Goal: Task Accomplishment & Management: Use online tool/utility

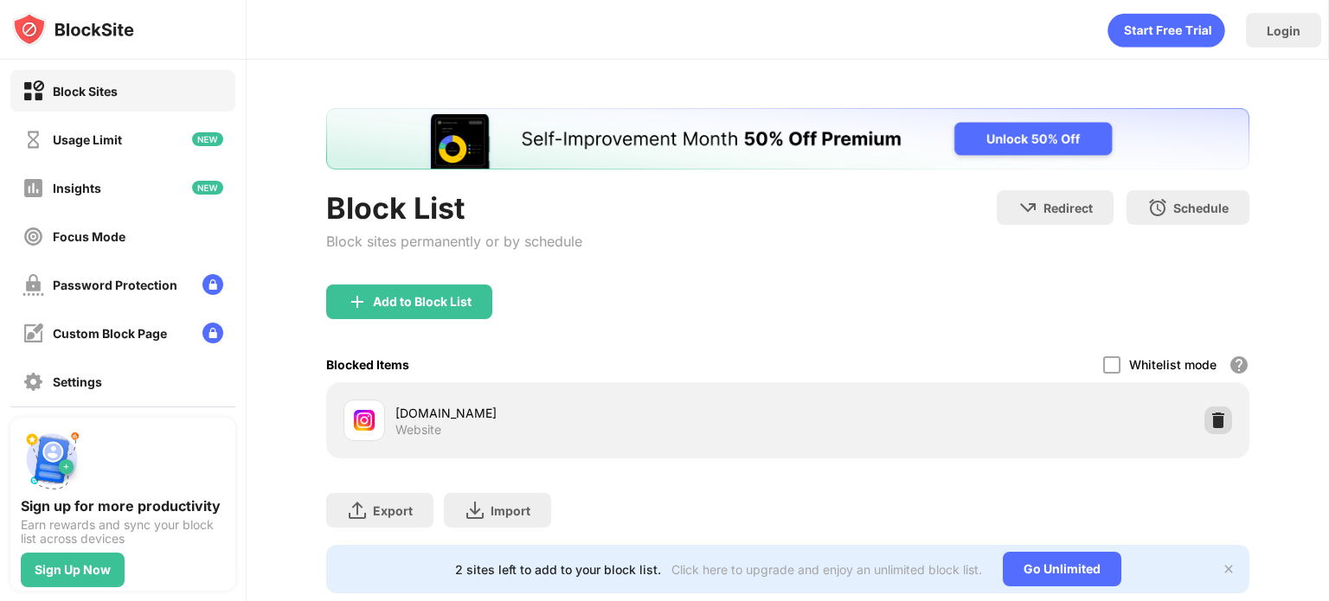
click at [1217, 419] on img at bounding box center [1217, 420] width 17 height 17
